Goal: Task Accomplishment & Management: Use online tool/utility

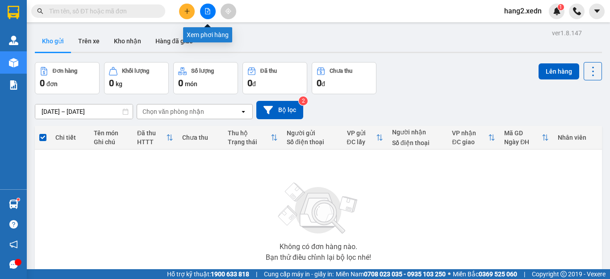
click at [207, 9] on icon "file-add" at bounding box center [207, 11] width 6 height 6
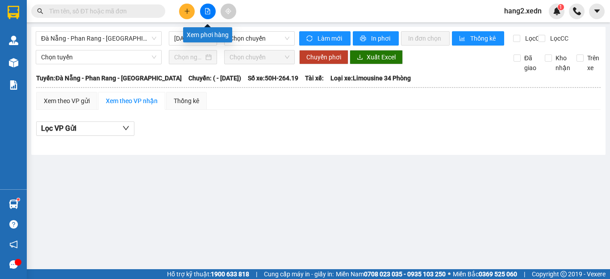
click at [211, 8] on button at bounding box center [208, 12] width 16 height 16
click at [106, 33] on span "Đà Nẵng - Phan Rang - [GEOGRAPHIC_DATA]" at bounding box center [98, 38] width 115 height 13
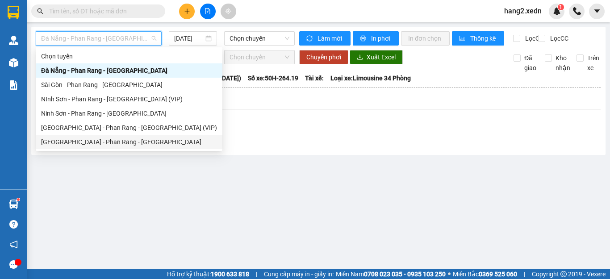
click at [91, 140] on div "[GEOGRAPHIC_DATA] - Phan Rang - [GEOGRAPHIC_DATA]" at bounding box center [129, 142] width 176 height 10
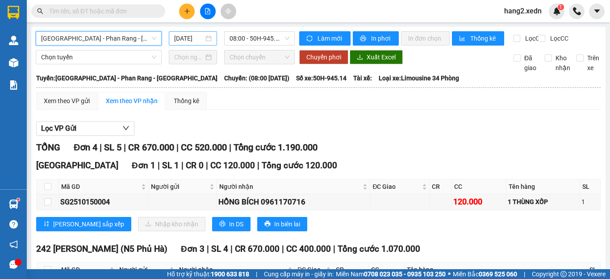
click at [192, 37] on input "[DATE]" at bounding box center [188, 38] width 29 height 10
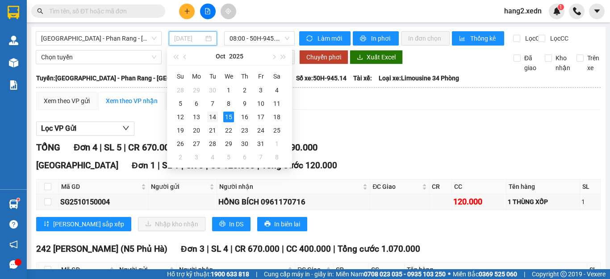
click at [210, 117] on div "14" at bounding box center [212, 117] width 11 height 11
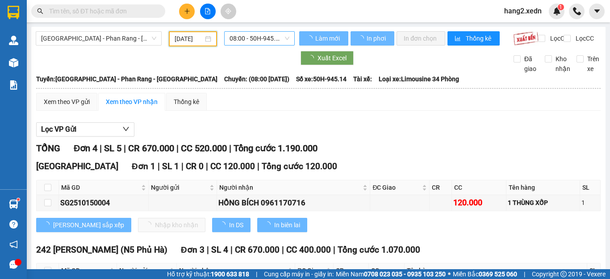
type input "[DATE]"
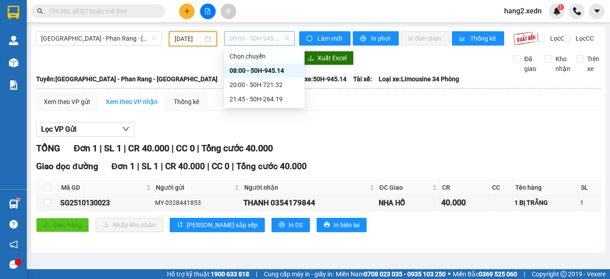
click at [255, 40] on span "08:00 - 50H-945.14" at bounding box center [259, 38] width 60 height 13
click at [237, 97] on div "21:45 - 50H-264.19" at bounding box center [264, 99] width 70 height 10
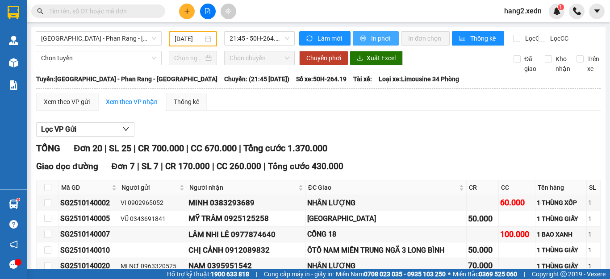
click at [376, 35] on span "In phơi" at bounding box center [381, 38] width 21 height 10
click at [365, 38] on button "In phơi" at bounding box center [376, 38] width 46 height 14
click at [374, 42] on span "In phơi" at bounding box center [381, 38] width 21 height 10
click at [380, 33] on button "In phơi" at bounding box center [376, 38] width 46 height 14
